Goal: Task Accomplishment & Management: Manage account settings

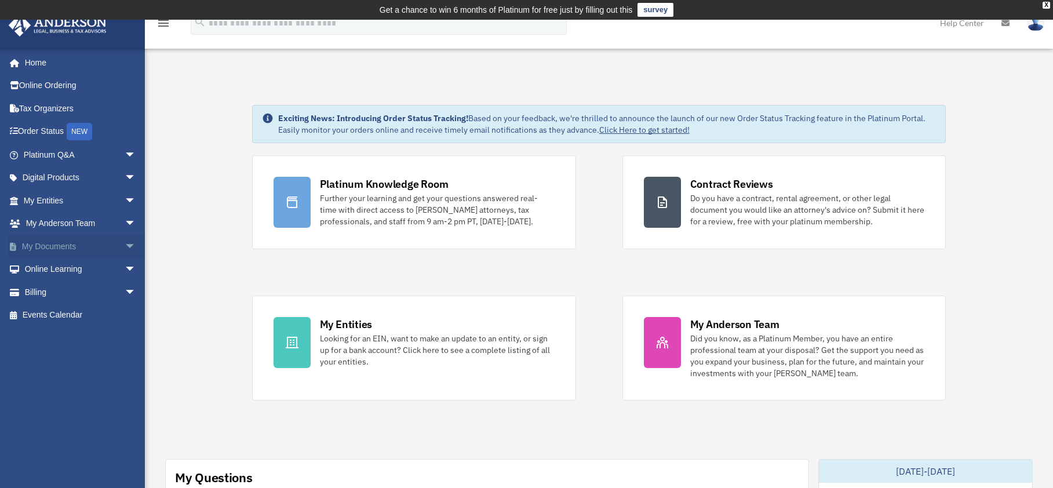
click at [52, 246] on link "My Documents arrow_drop_down" at bounding box center [80, 246] width 145 height 23
click at [125, 243] on span "arrow_drop_down" at bounding box center [136, 247] width 23 height 24
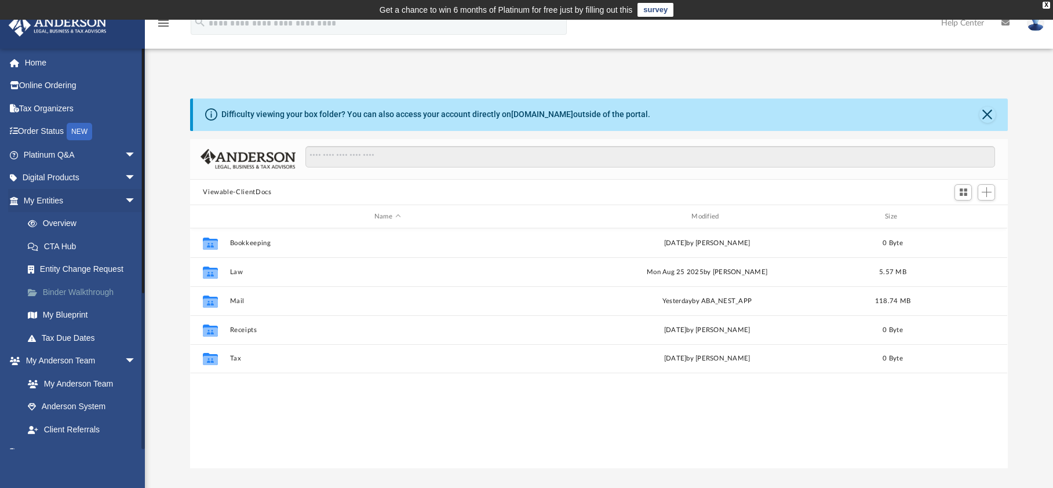
scroll to position [255, 809]
click at [125, 174] on span "arrow_drop_down" at bounding box center [136, 178] width 23 height 24
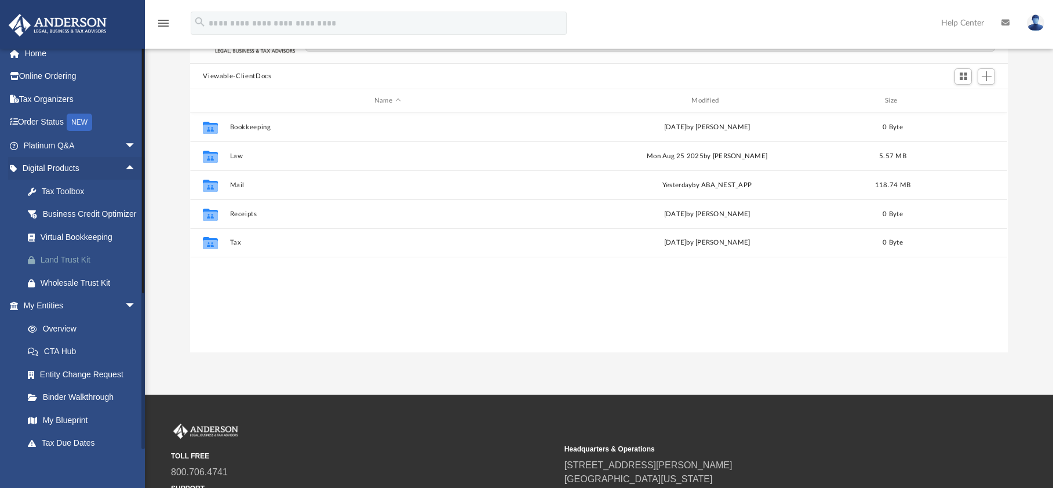
scroll to position [0, 0]
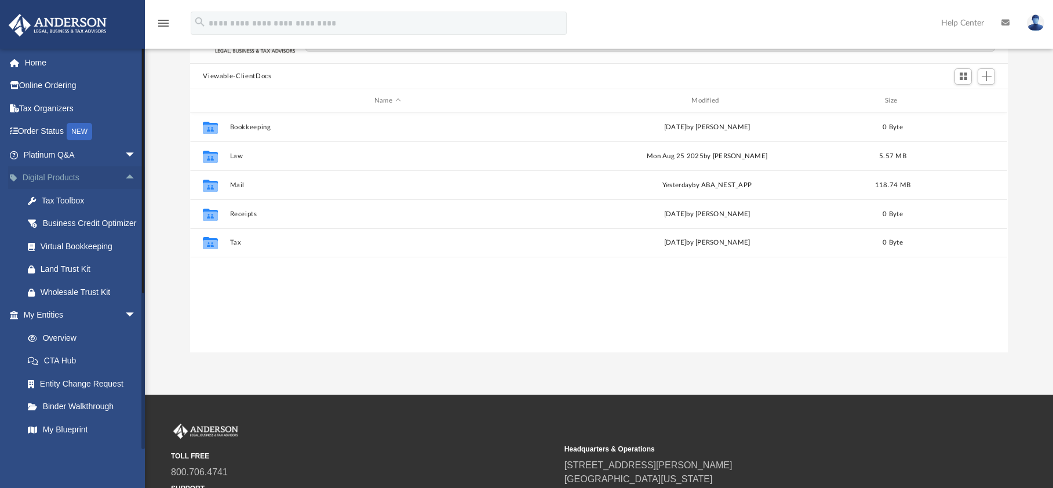
click at [125, 173] on span "arrow_drop_up" at bounding box center [136, 178] width 23 height 24
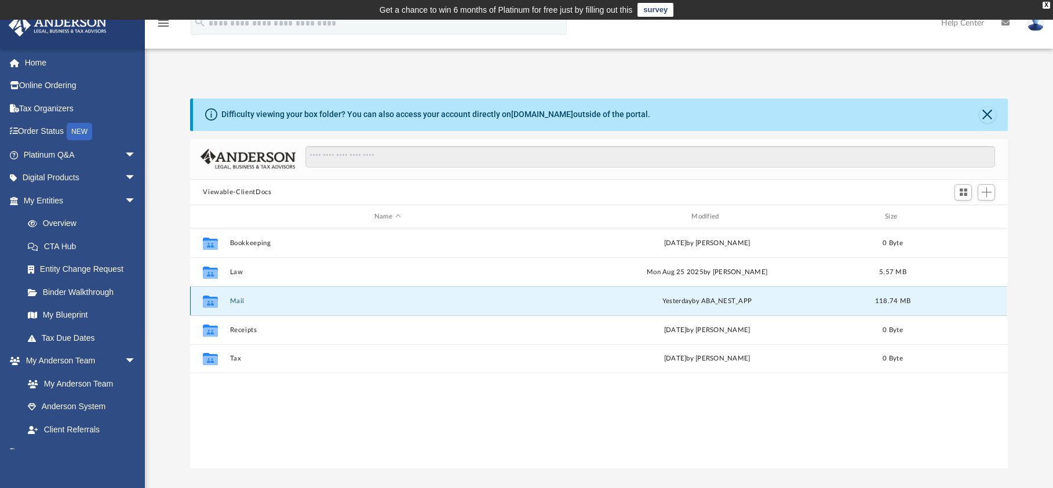
click at [236, 300] on button "Mail" at bounding box center [387, 301] width 315 height 8
click at [206, 302] on icon "grid" at bounding box center [210, 302] width 15 height 9
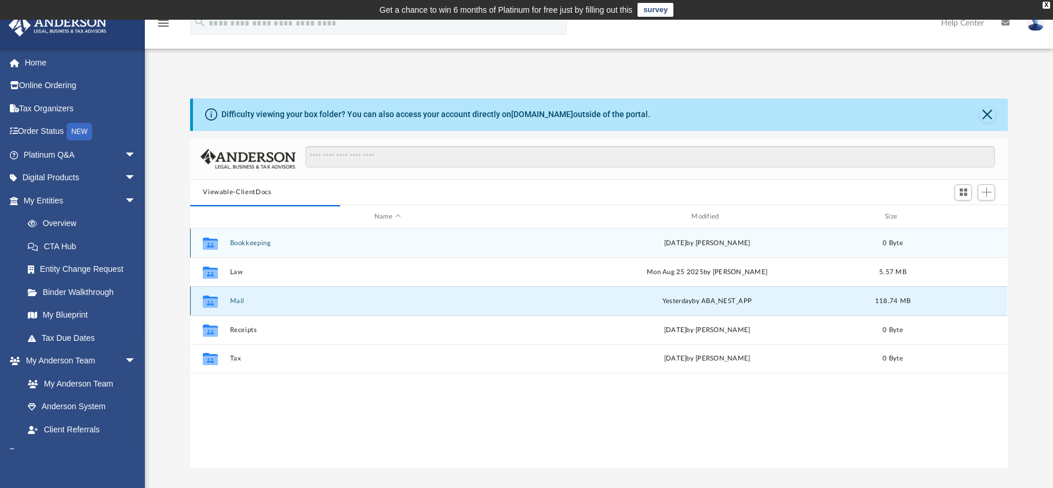
scroll to position [219, 809]
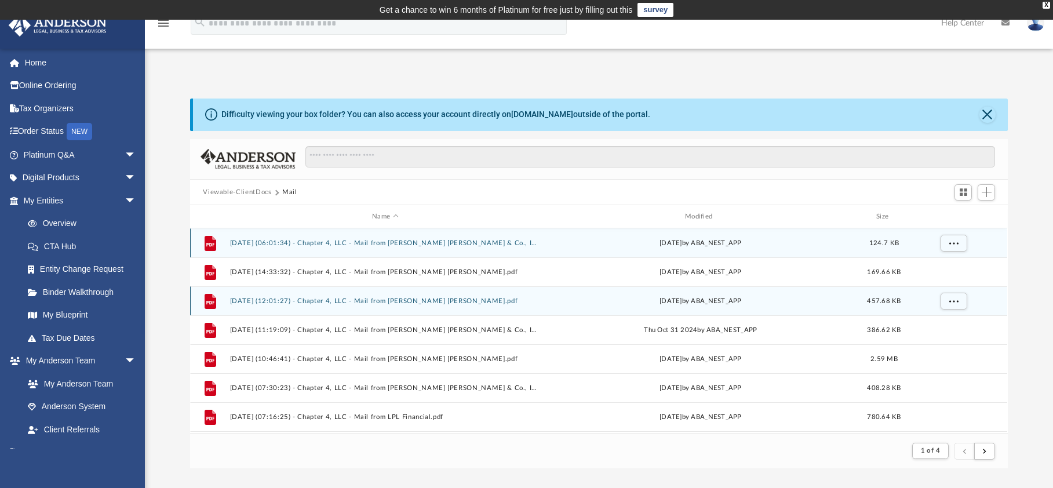
click at [263, 240] on button "2024.07.17 (06:01:34) - Chapter 4, LLC - Mail from Charles Schwab & Co., Inc..p…" at bounding box center [385, 243] width 311 height 8
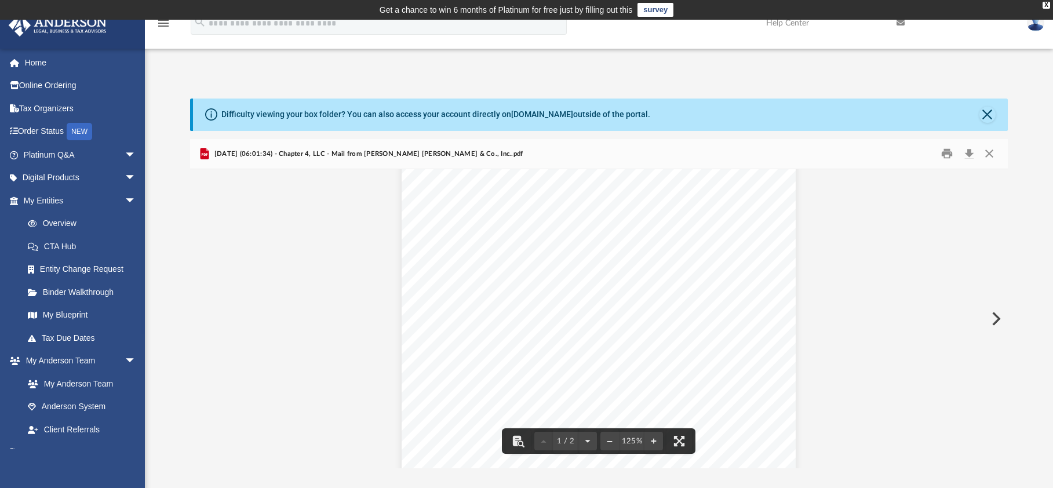
scroll to position [0, 0]
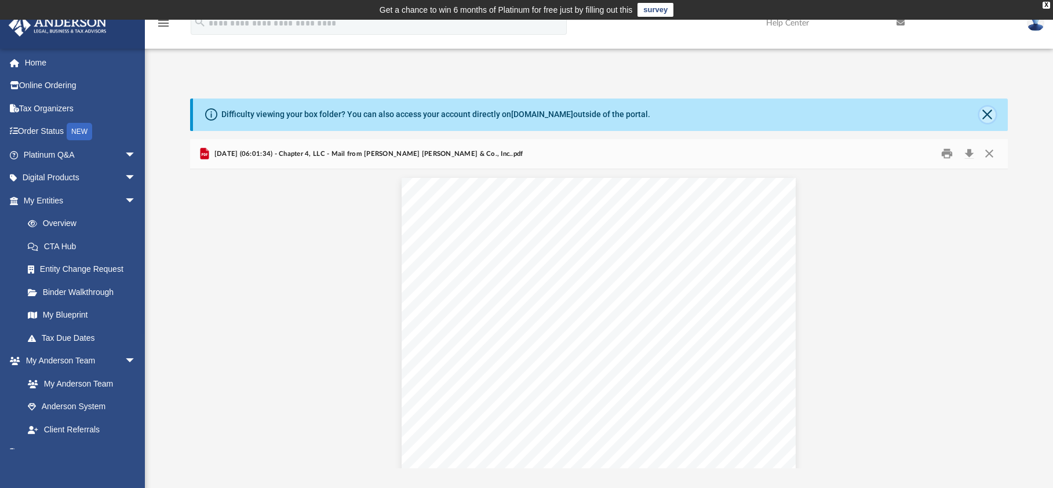
click at [981, 115] on button "Close" at bounding box center [987, 115] width 16 height 16
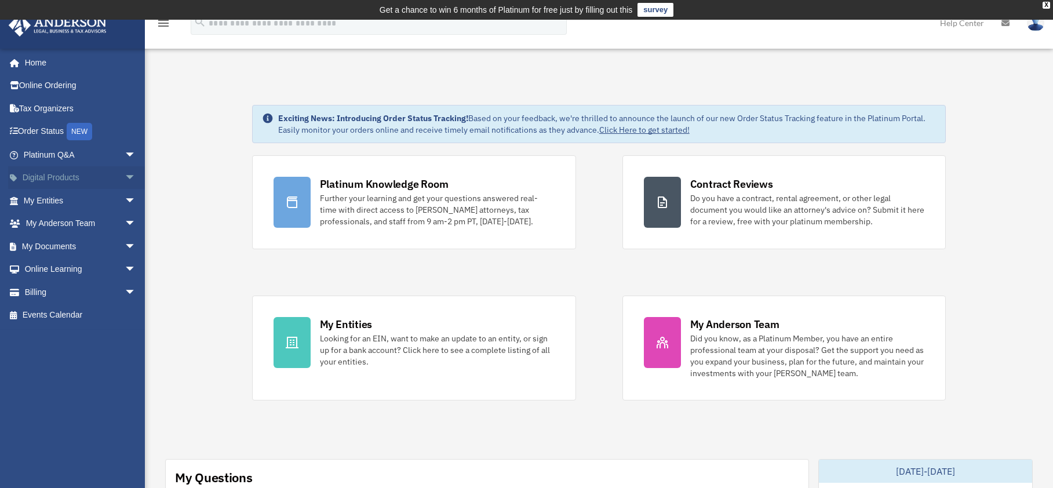
click at [125, 174] on span "arrow_drop_down" at bounding box center [136, 178] width 23 height 24
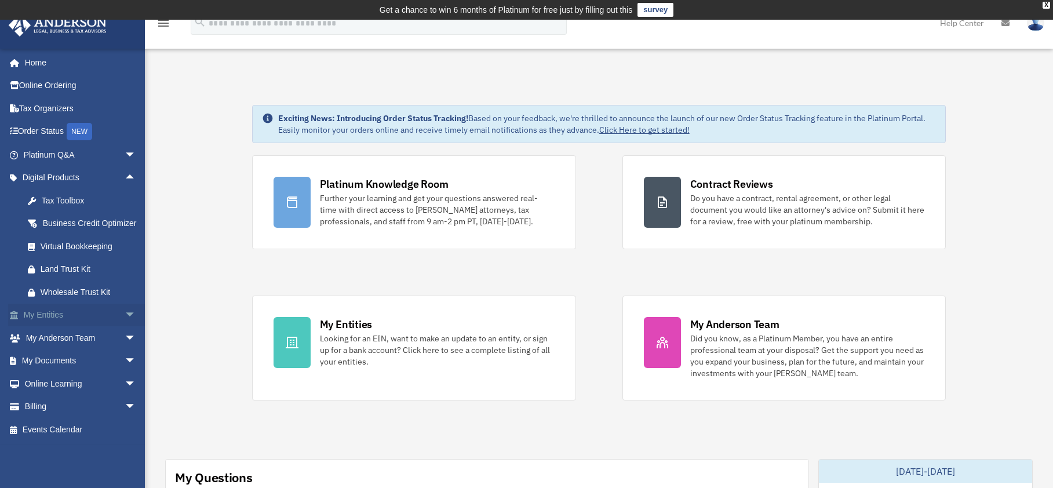
click at [53, 327] on link "My Entities arrow_drop_down" at bounding box center [80, 315] width 145 height 23
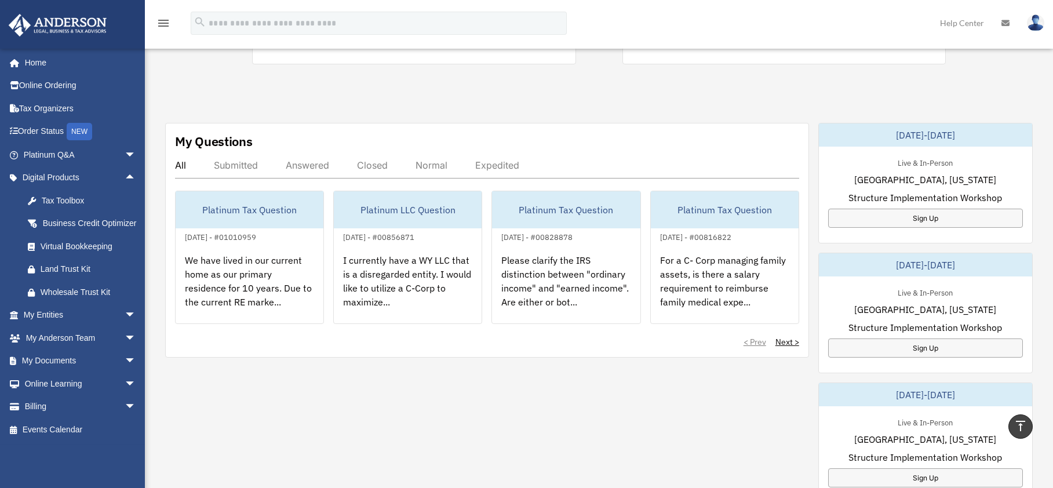
scroll to position [348, 0]
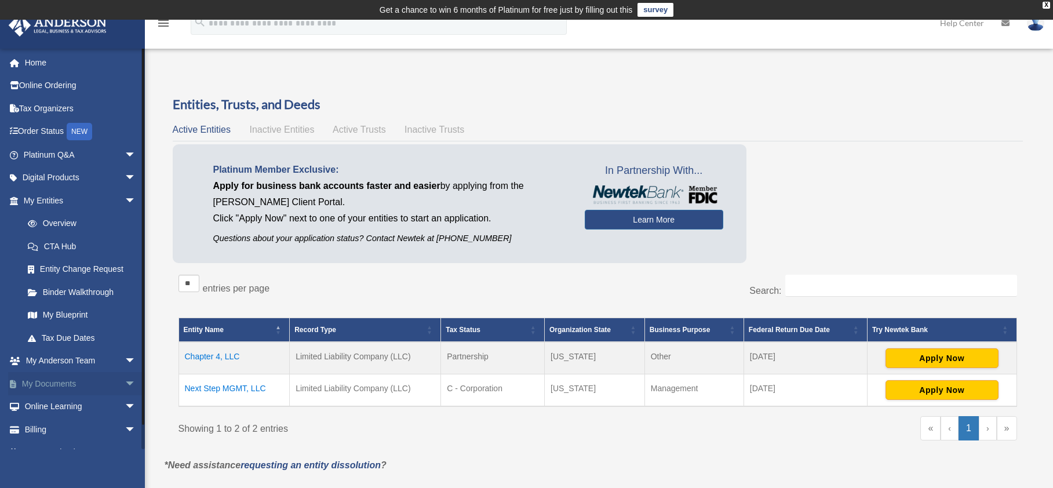
click at [125, 380] on span "arrow_drop_down" at bounding box center [136, 384] width 23 height 24
click at [48, 405] on link "Box" at bounding box center [84, 406] width 137 height 23
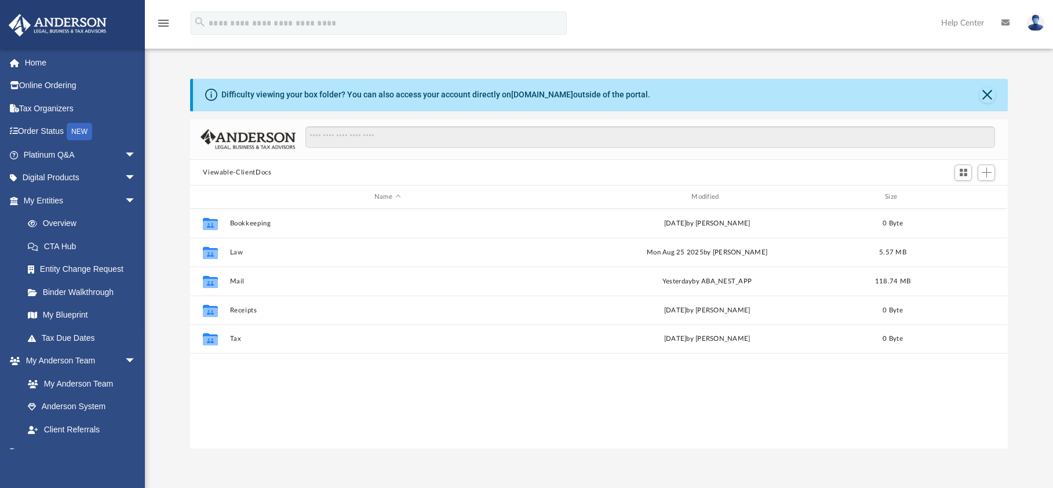
scroll to position [255, 809]
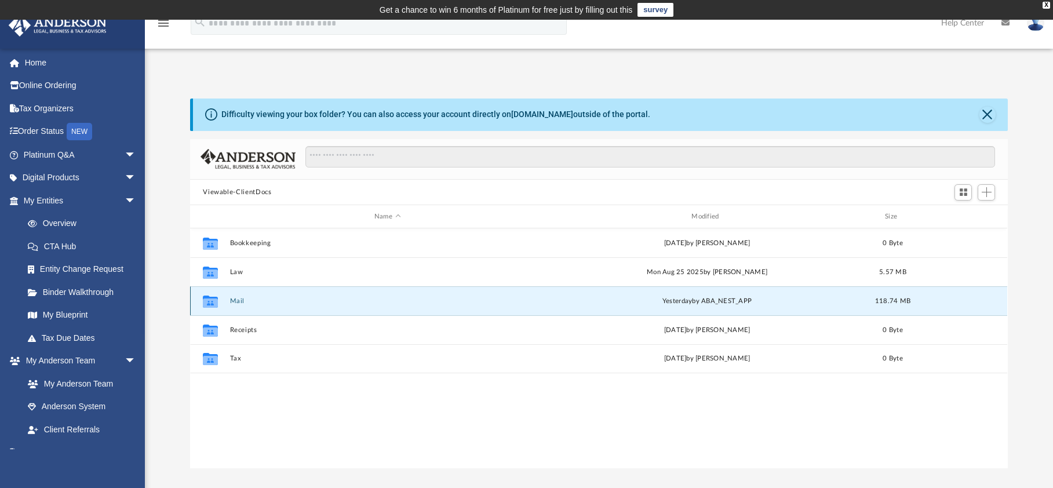
click at [236, 300] on button "Mail" at bounding box center [387, 301] width 315 height 8
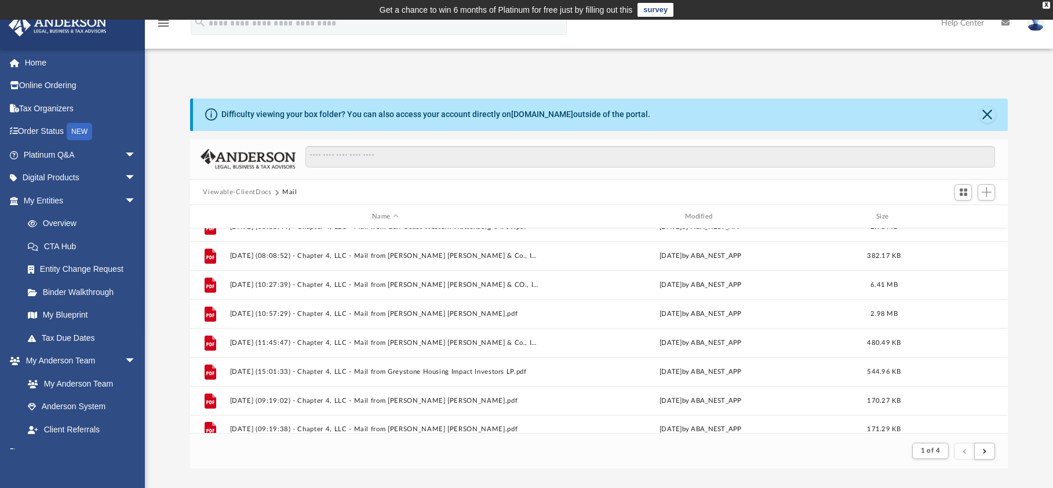
scroll to position [1244, 0]
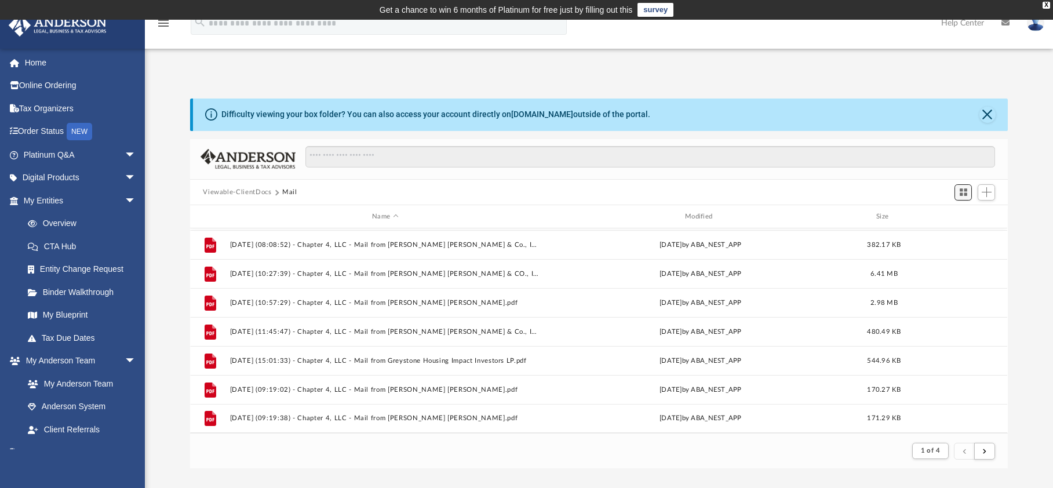
click at [962, 189] on span "Switch to Grid View" at bounding box center [963, 192] width 10 height 10
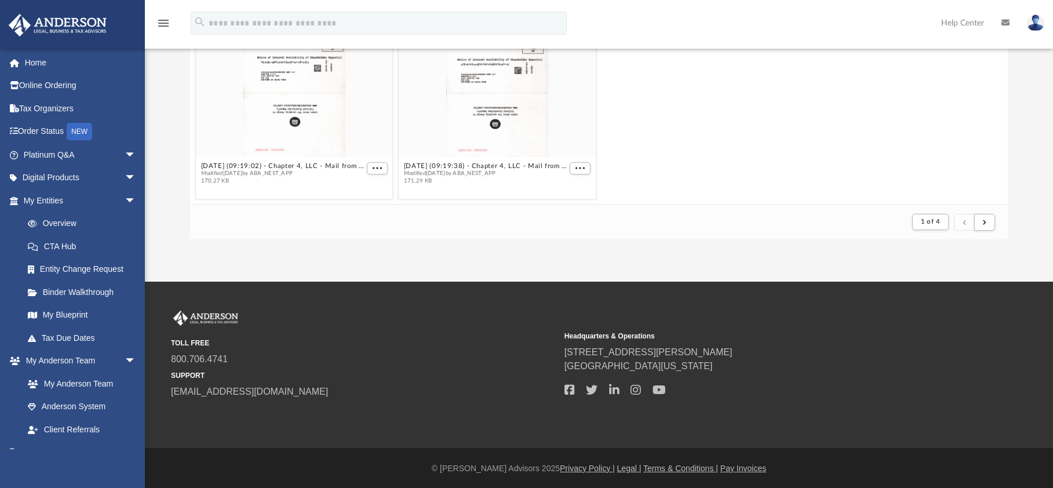
scroll to position [230, 0]
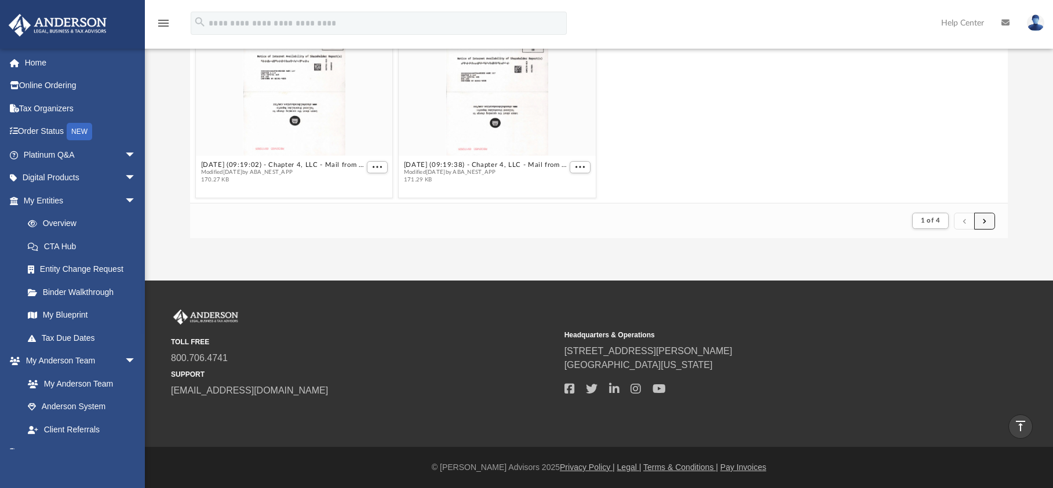
click at [987, 218] on button "submit" at bounding box center [984, 221] width 21 height 17
click at [982, 218] on button "submit" at bounding box center [984, 221] width 21 height 17
click at [984, 220] on span "submit" at bounding box center [984, 220] width 3 height 6
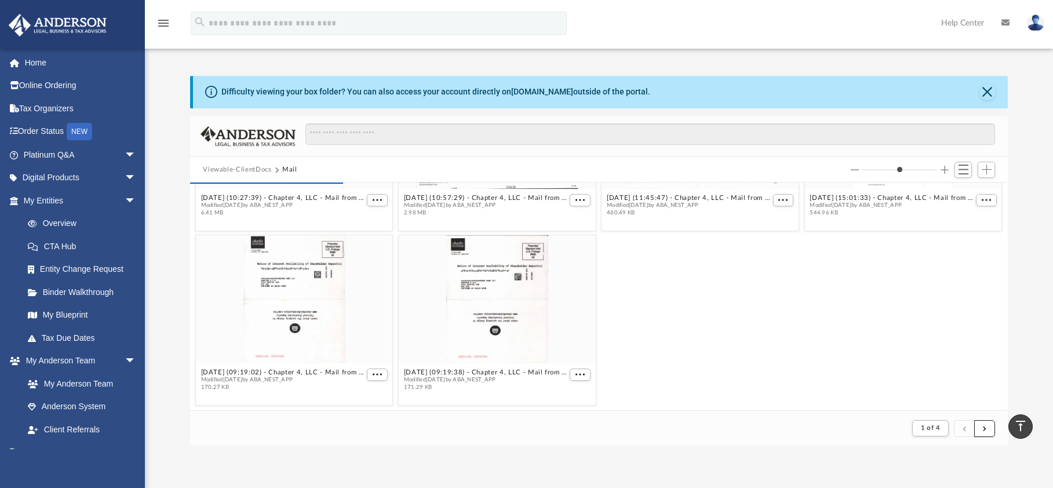
scroll to position [0, 0]
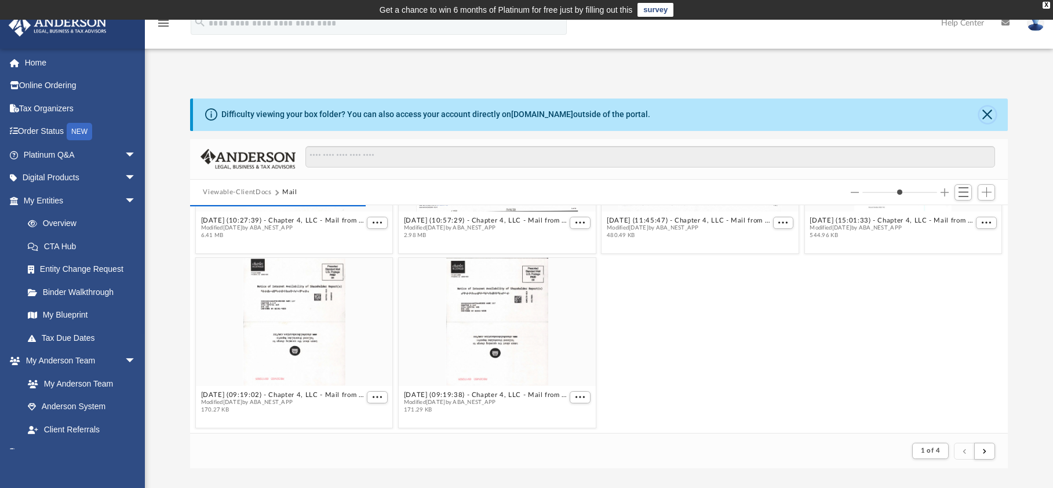
click at [987, 116] on button "Close" at bounding box center [987, 115] width 16 height 16
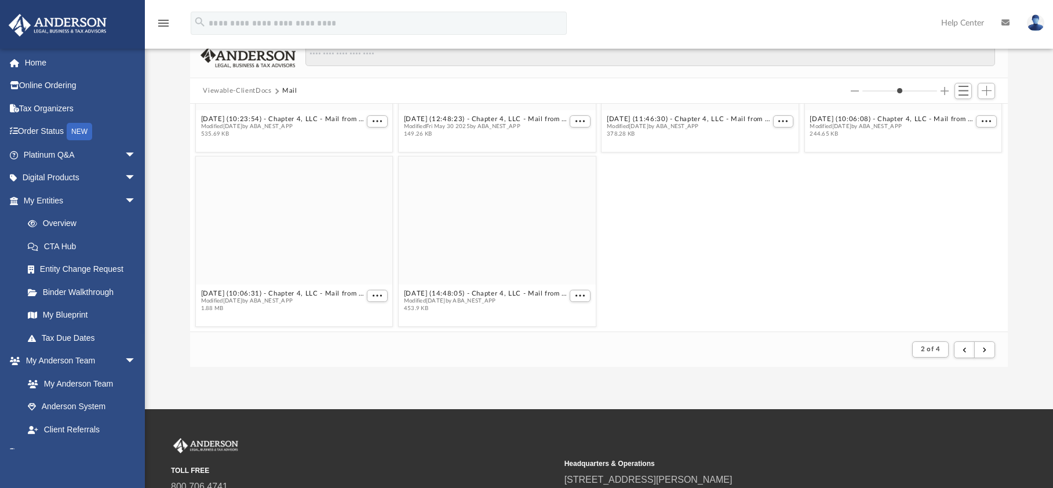
scroll to position [116, 0]
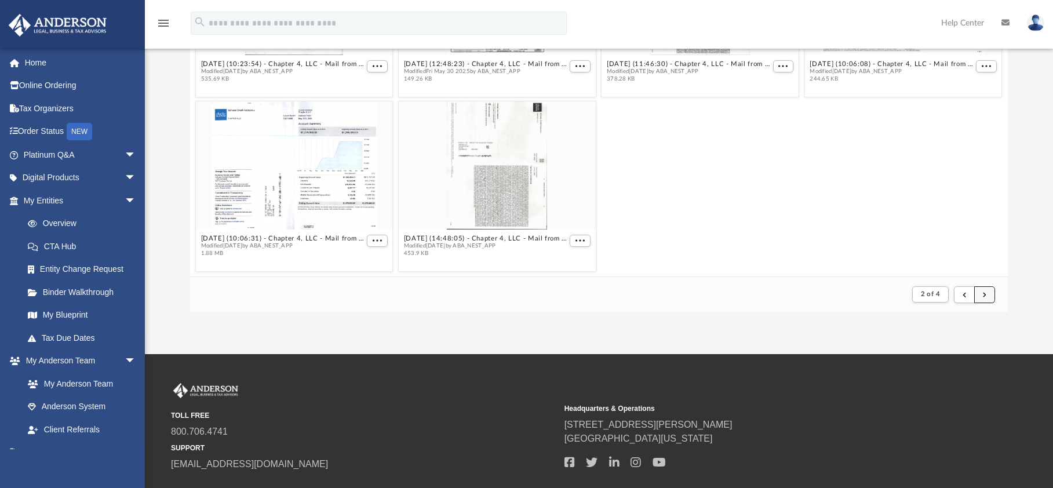
click at [984, 291] on span "submit" at bounding box center [984, 294] width 3 height 6
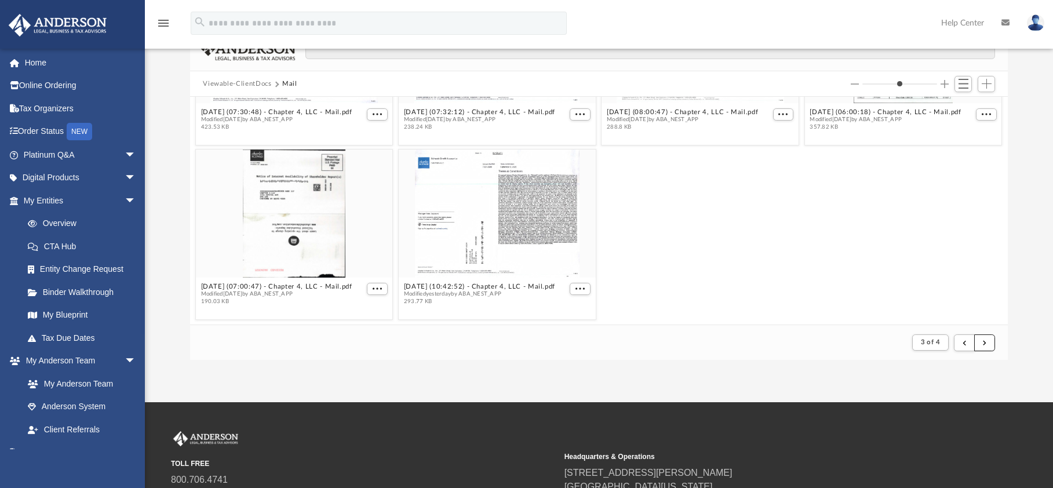
scroll to position [0, 0]
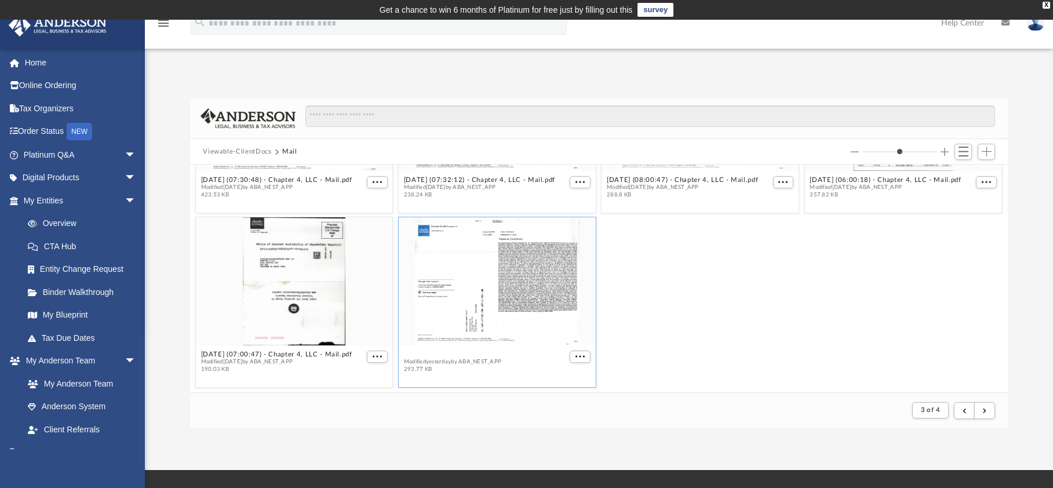
click at [505, 350] on figure "[DATE] (10:42:52) - Chapter 4, LLC - Mail.pdf Modified [DATE] by ABA_NEST_APP 2…" at bounding box center [497, 298] width 197 height 160
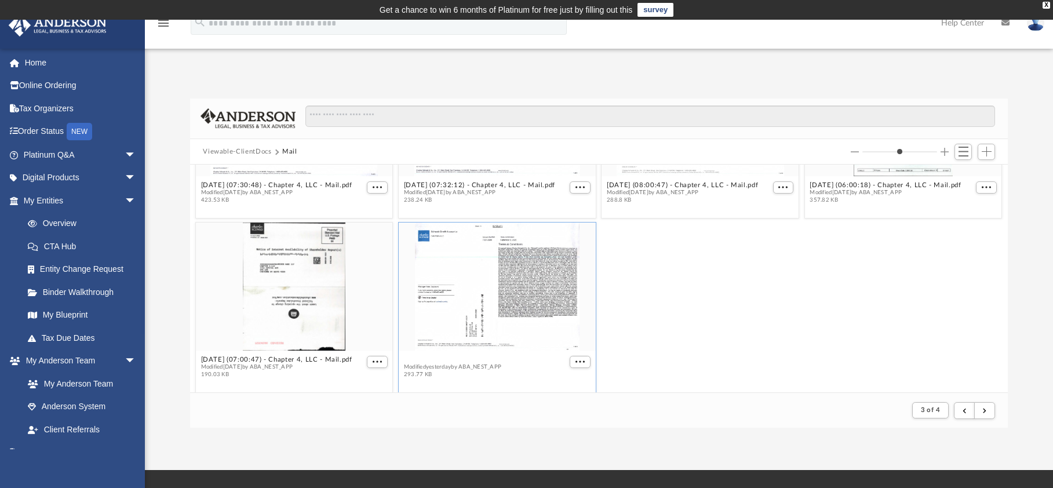
click at [511, 357] on button "[DATE] (10:42:52) - Chapter 4, LLC - Mail.pdf" at bounding box center [479, 360] width 151 height 8
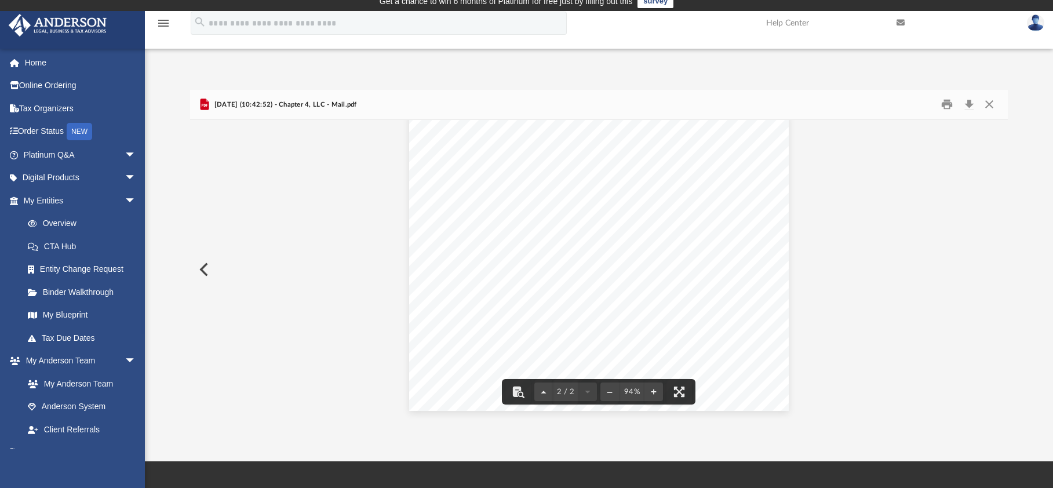
scroll to position [0, 0]
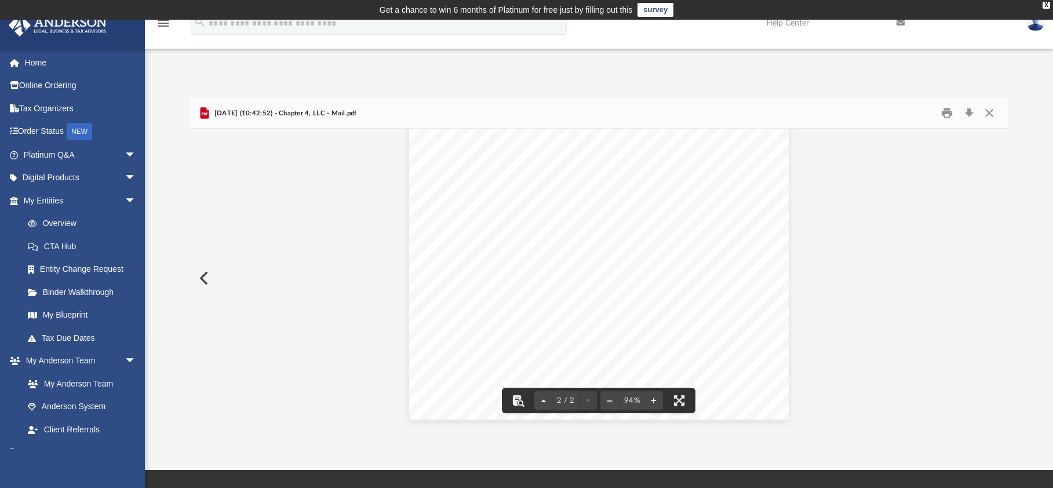
click at [200, 275] on button "Preview" at bounding box center [202, 278] width 25 height 32
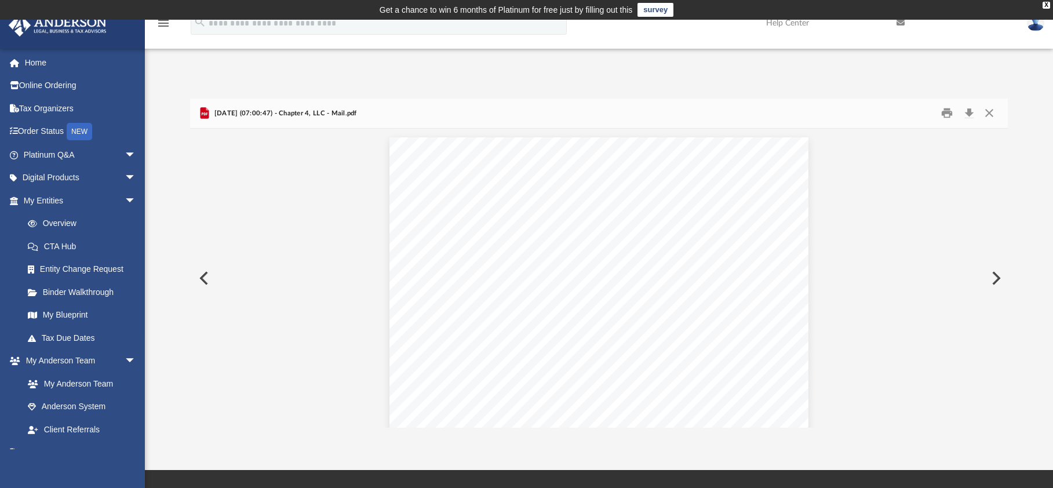
click at [201, 278] on button "Preview" at bounding box center [202, 278] width 25 height 32
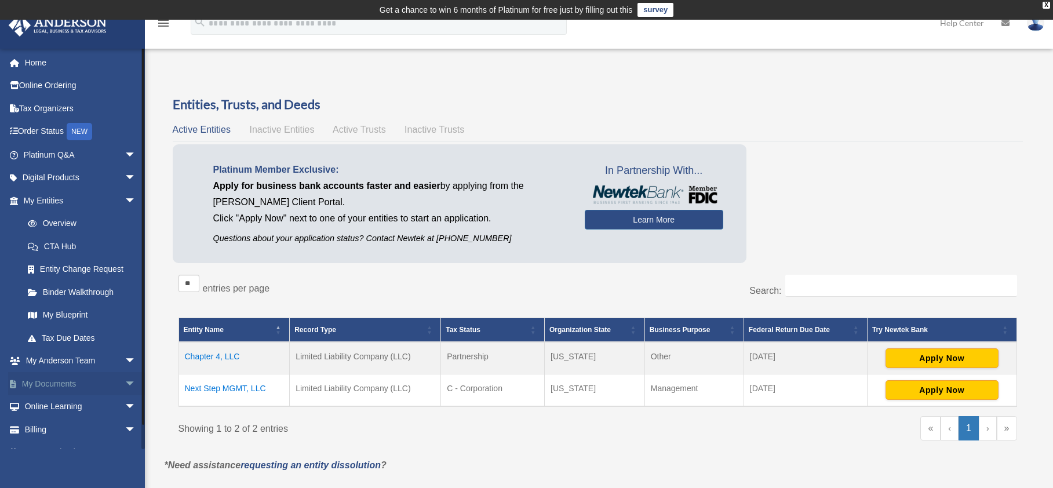
click at [125, 382] on span "arrow_drop_down" at bounding box center [136, 384] width 23 height 24
click at [48, 404] on link "Box" at bounding box center [84, 406] width 137 height 23
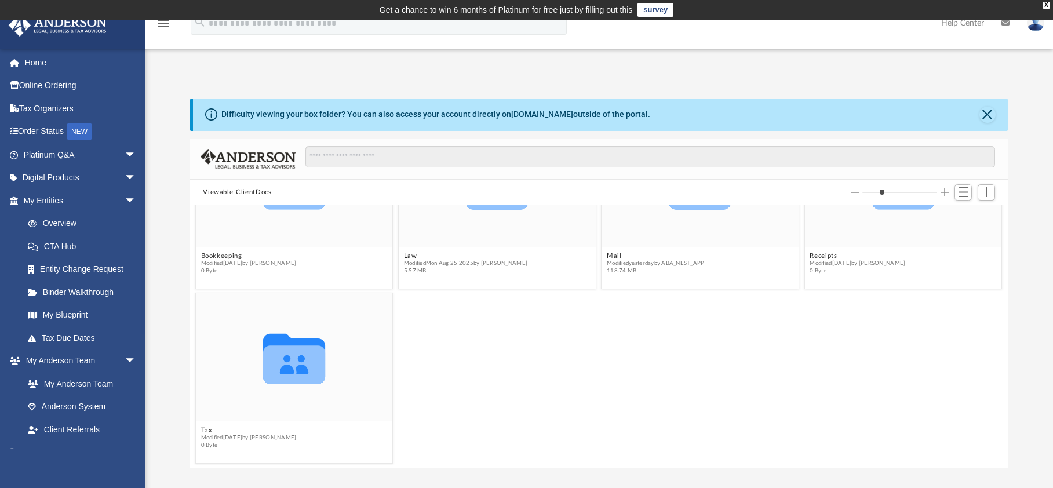
scroll to position [33, 0]
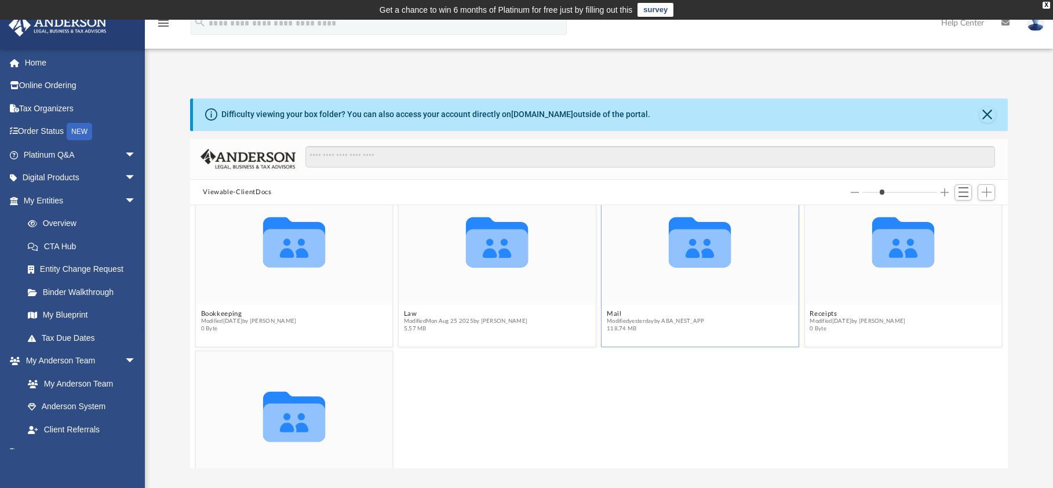
click at [694, 251] on icon "grid" at bounding box center [700, 248] width 63 height 38
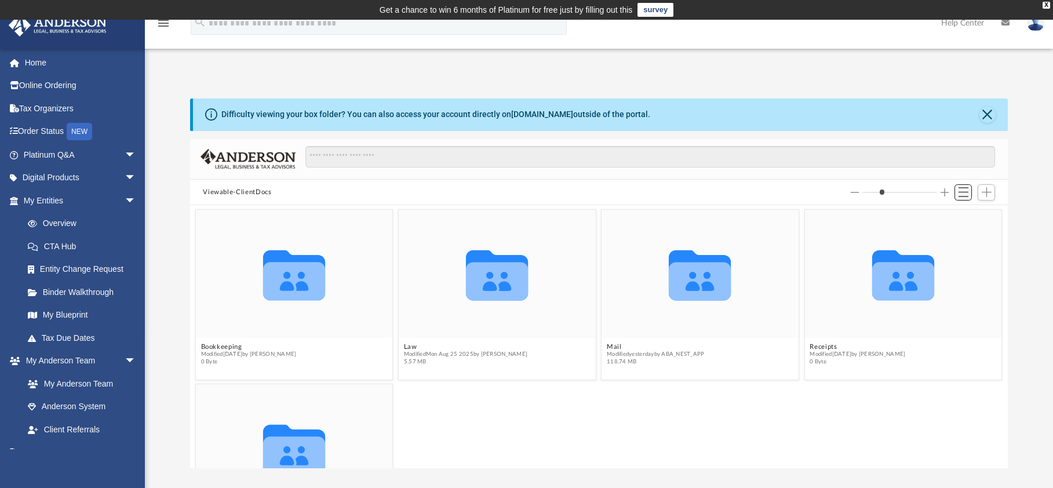
click at [961, 192] on span "Switch to List View" at bounding box center [963, 192] width 10 height 10
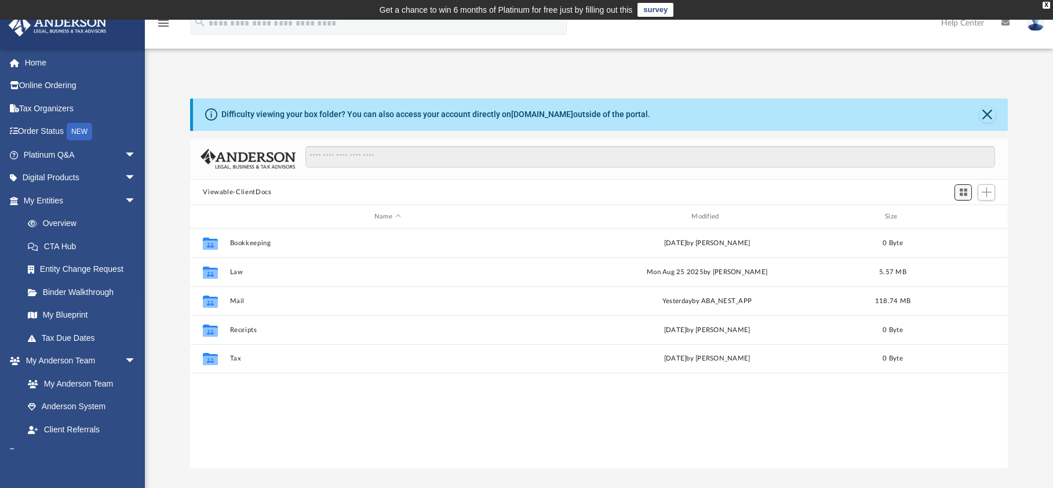
scroll to position [255, 809]
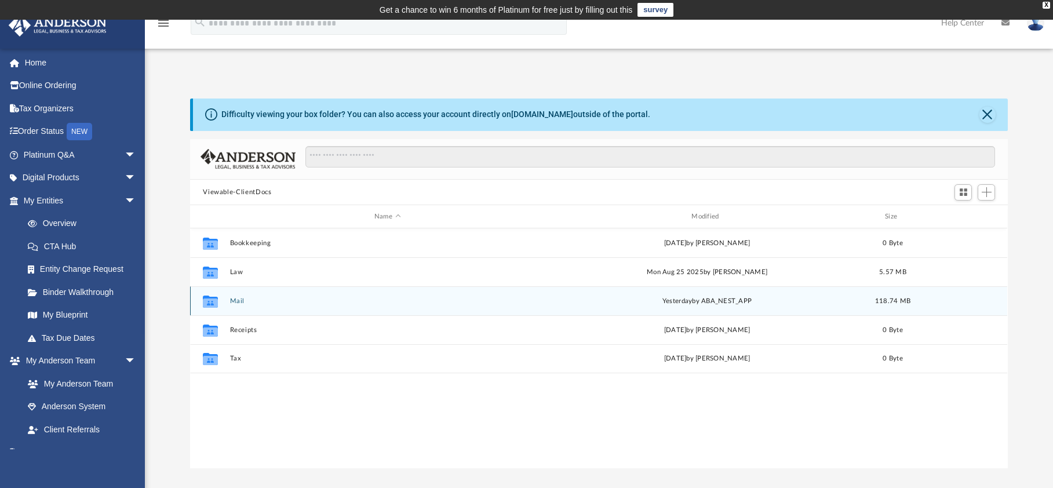
click at [236, 301] on button "Mail" at bounding box center [387, 301] width 315 height 8
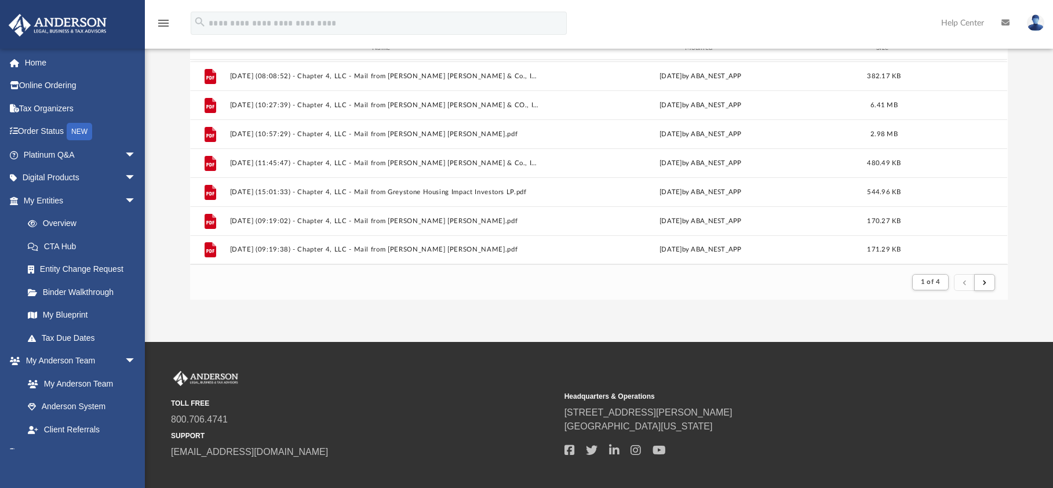
scroll to position [174, 0]
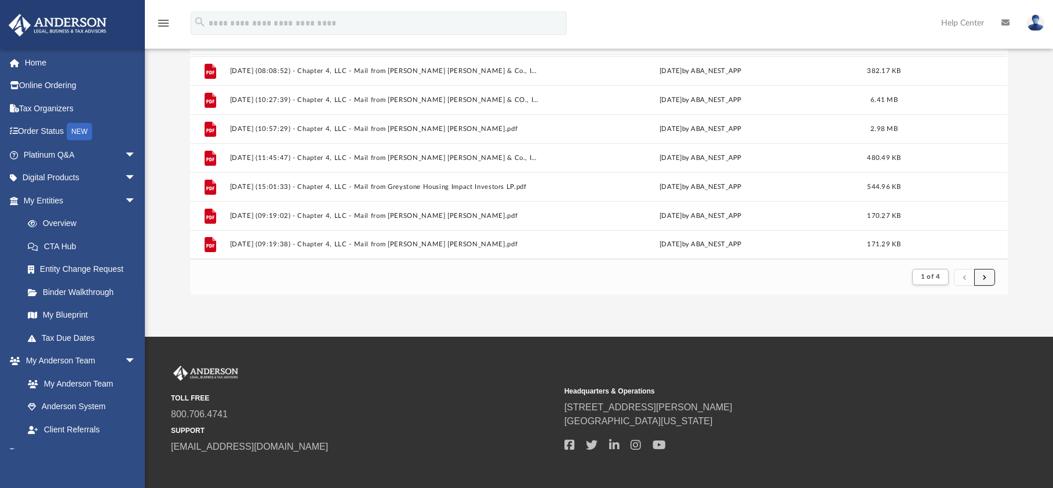
click at [987, 278] on button "submit" at bounding box center [984, 277] width 21 height 17
